Goal: Transaction & Acquisition: Purchase product/service

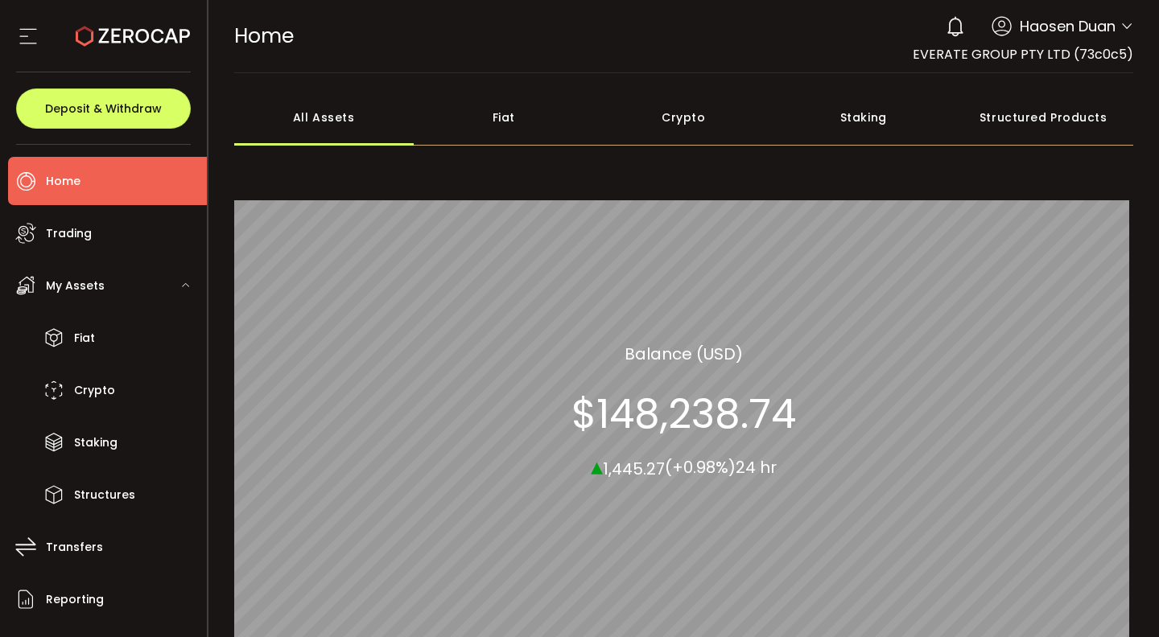
scroll to position [3, 0]
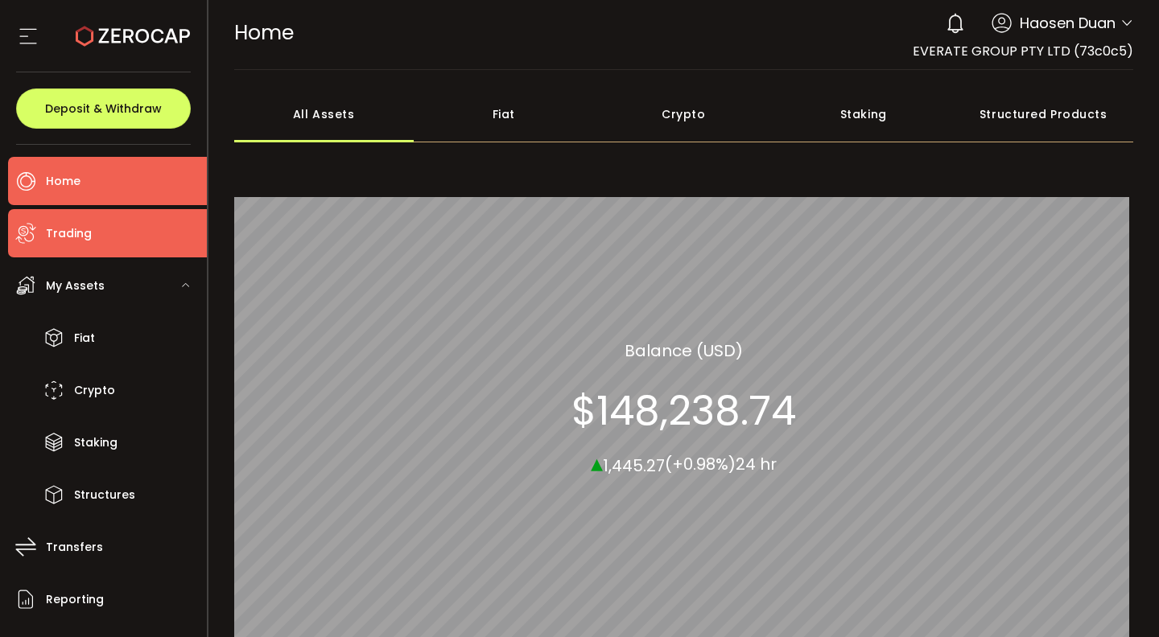
click at [148, 225] on li "Trading" at bounding box center [107, 233] width 199 height 48
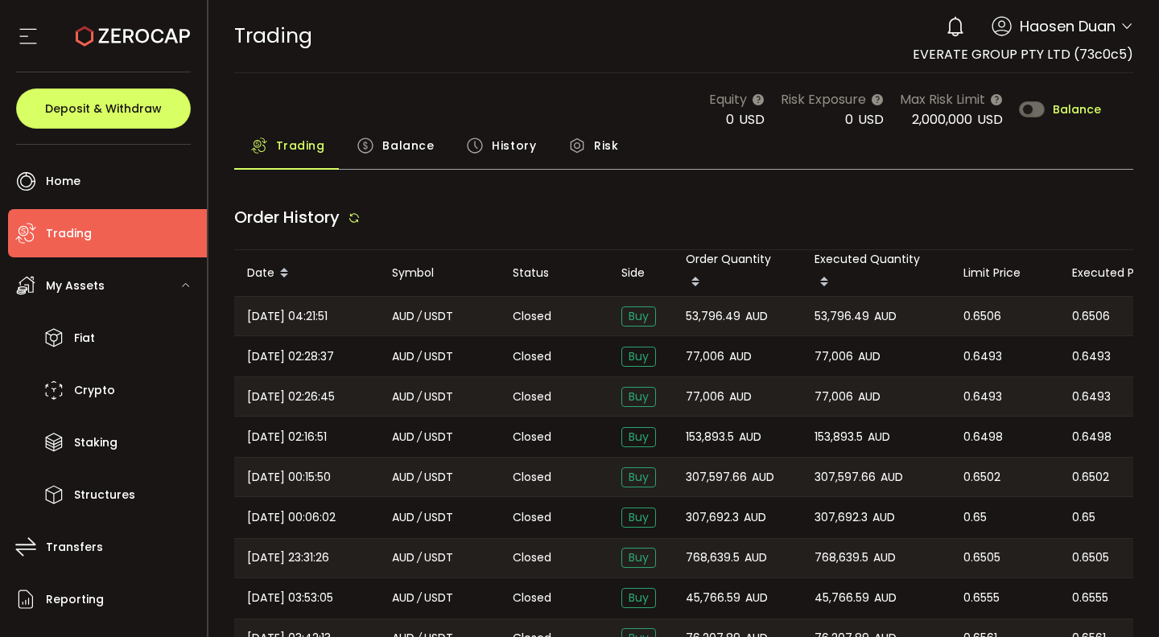
type input "***"
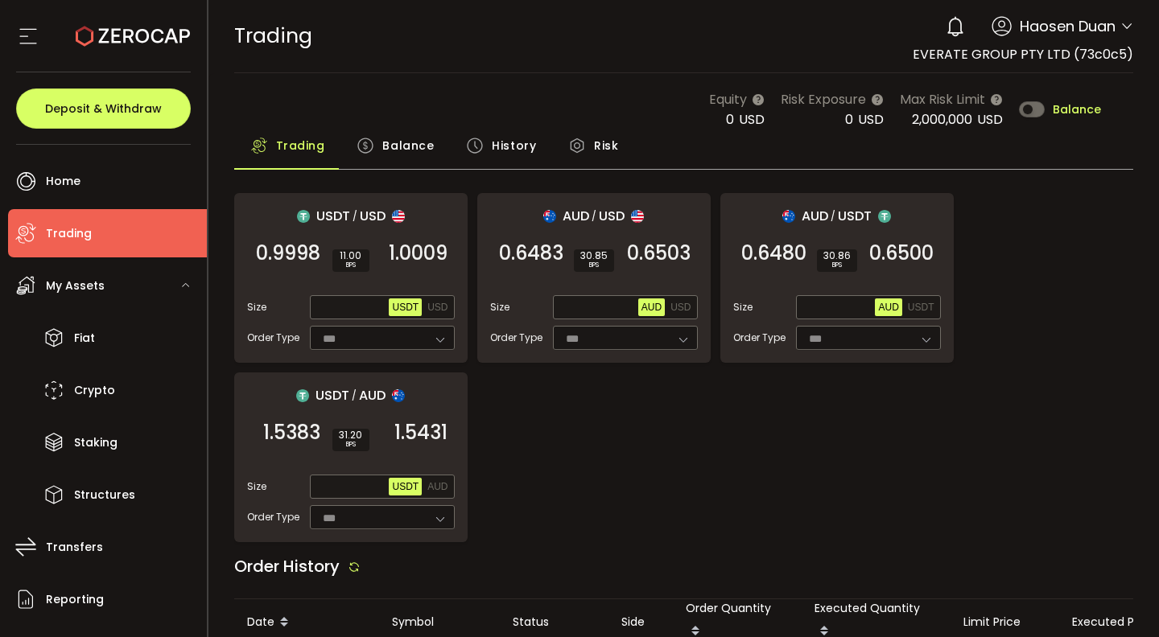
click at [1043, 322] on div "USDT / USD 0.9998 SELL 11.00 BPS 1.0009 BUY Size Max USDT USD Order Type *** FO…" at bounding box center [684, 367] width 900 height 349
